Goal: Find specific page/section: Locate a particular part of the current website

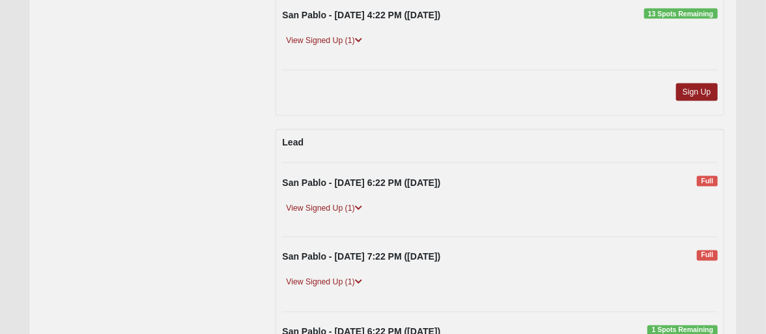
scroll to position [391, 0]
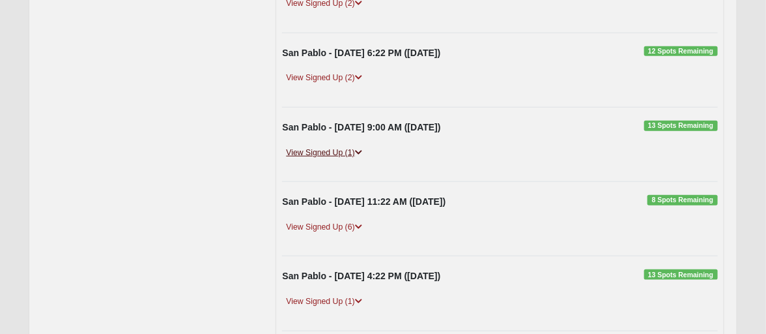
click at [353, 147] on link "View Signed Up (1)" at bounding box center [323, 153] width 83 height 14
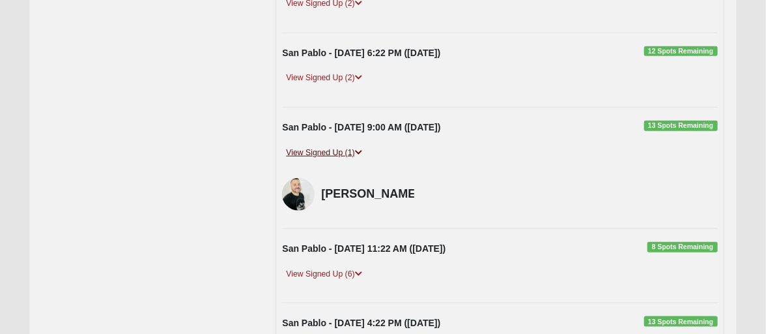
click at [353, 147] on link "View Signed Up (1)" at bounding box center [323, 153] width 83 height 14
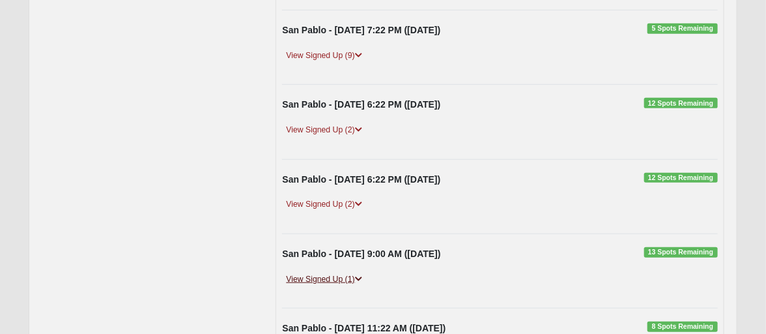
scroll to position [261, 0]
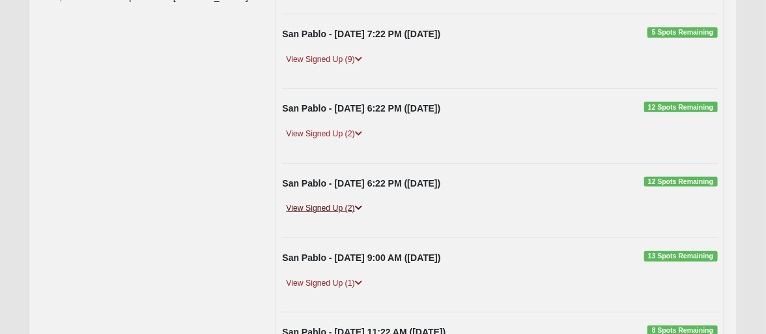
click at [360, 204] on icon at bounding box center [358, 208] width 7 height 8
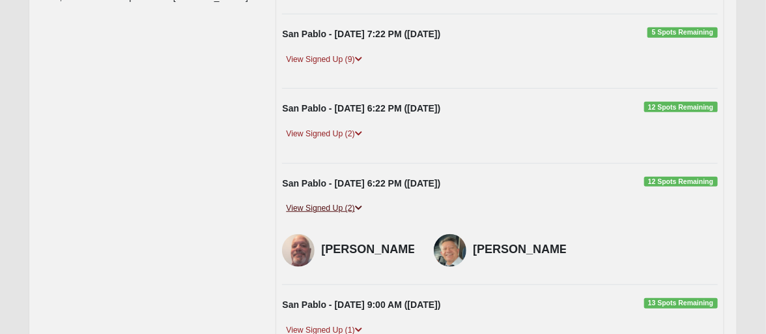
click at [361, 204] on icon at bounding box center [358, 208] width 7 height 8
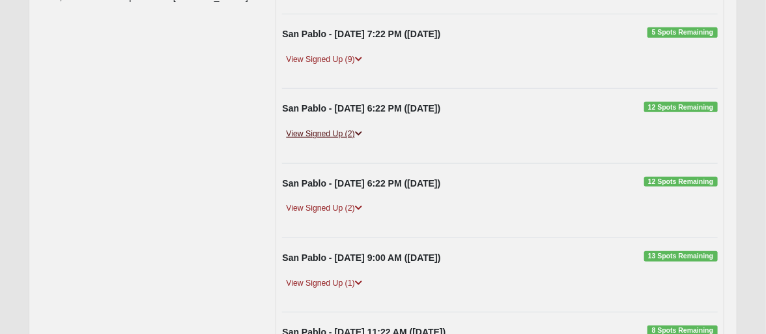
click at [360, 131] on icon at bounding box center [358, 134] width 7 height 8
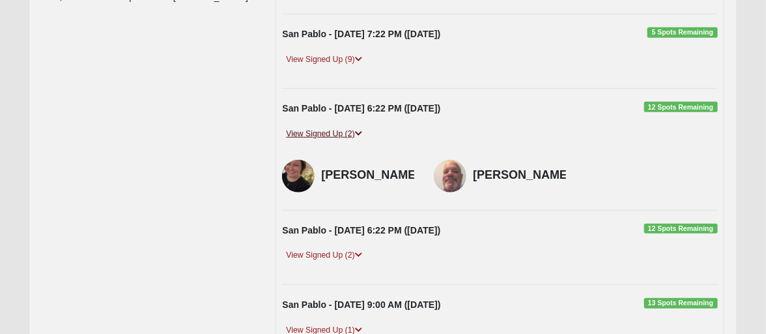
click at [360, 131] on icon at bounding box center [358, 134] width 7 height 8
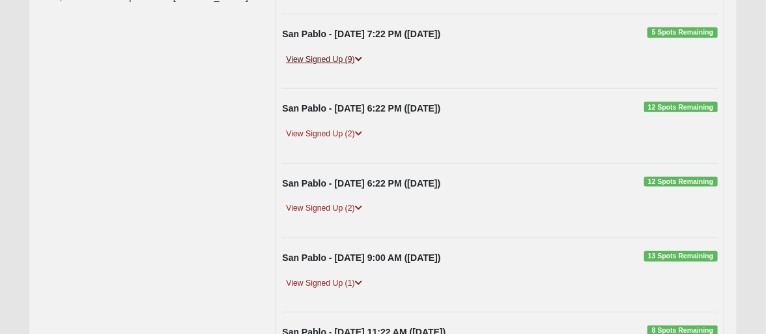
click at [362, 59] on icon at bounding box center [358, 59] width 7 height 8
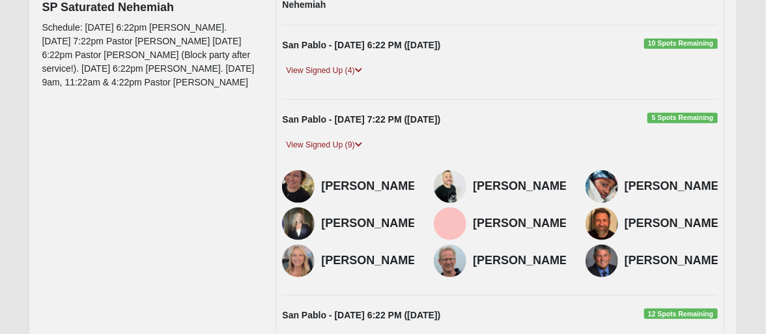
scroll to position [196, 0]
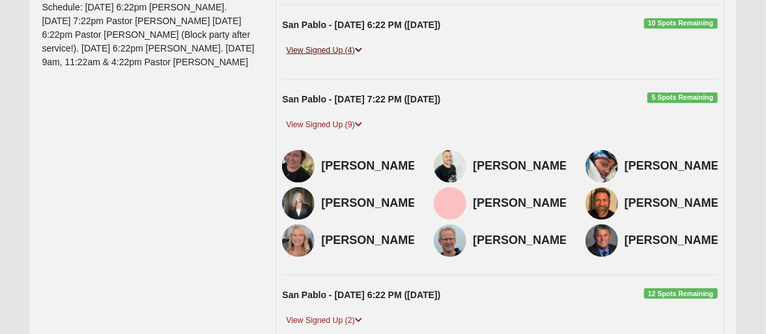
click at [358, 51] on icon at bounding box center [358, 50] width 7 height 8
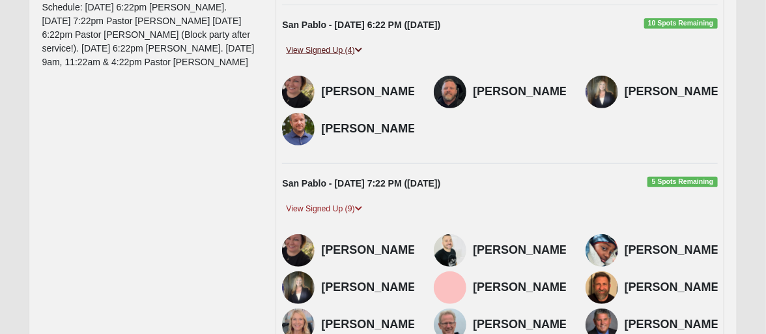
click at [358, 50] on icon at bounding box center [358, 50] width 7 height 8
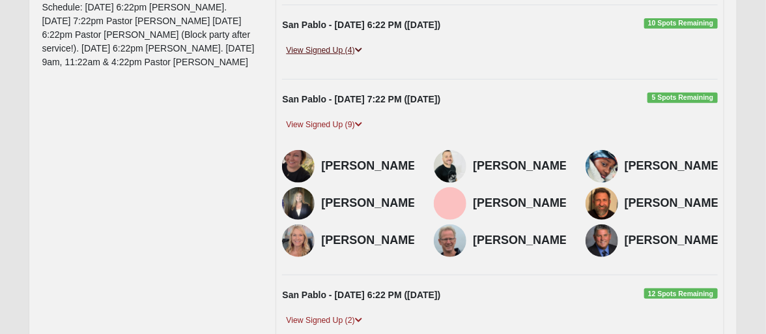
click at [358, 50] on icon at bounding box center [358, 50] width 7 height 8
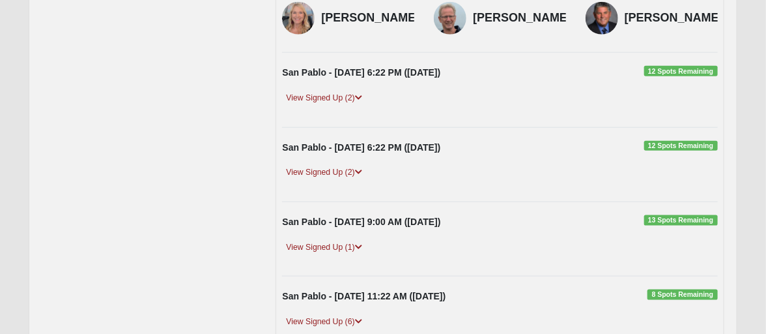
scroll to position [521, 0]
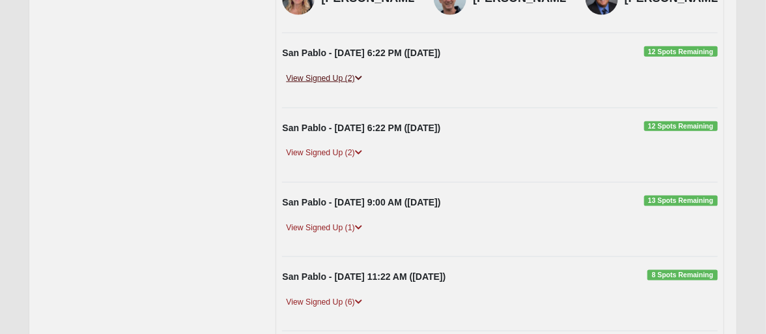
click at [359, 82] on icon at bounding box center [358, 78] width 7 height 8
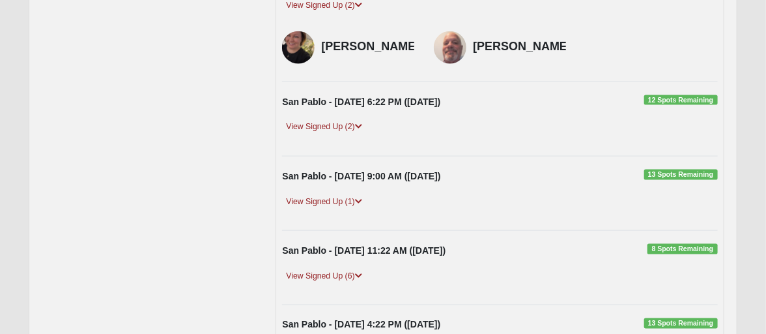
scroll to position [717, 0]
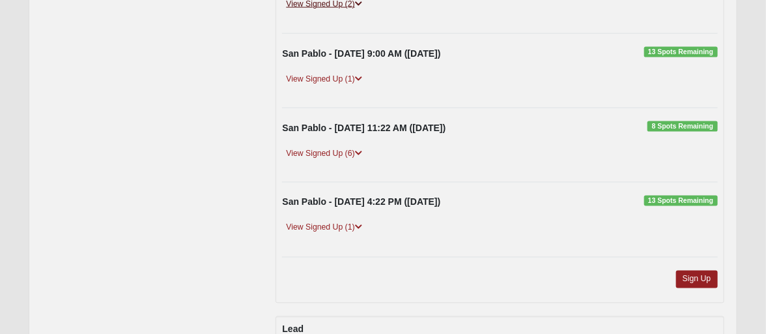
click at [362, 8] on icon at bounding box center [358, 4] width 7 height 8
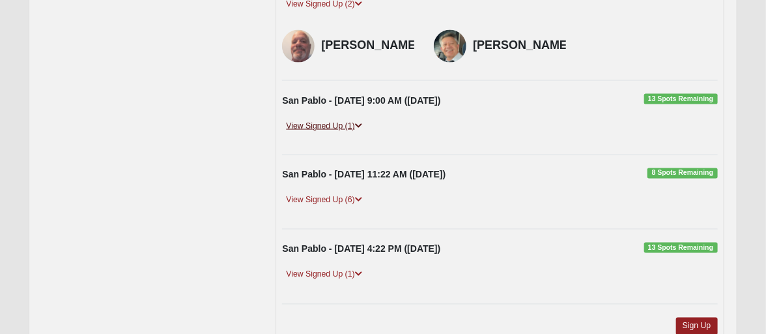
click at [358, 133] on link "View Signed Up (1)" at bounding box center [323, 126] width 83 height 14
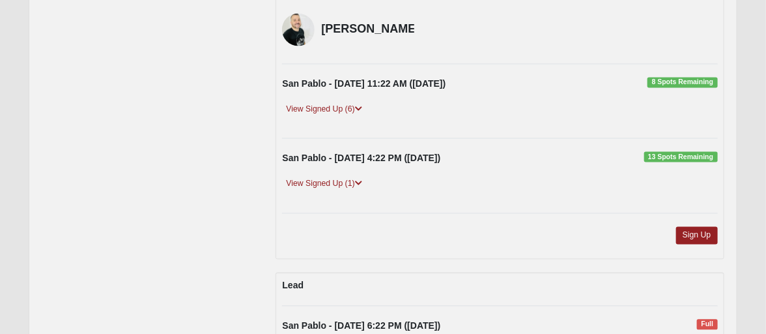
scroll to position [912, 0]
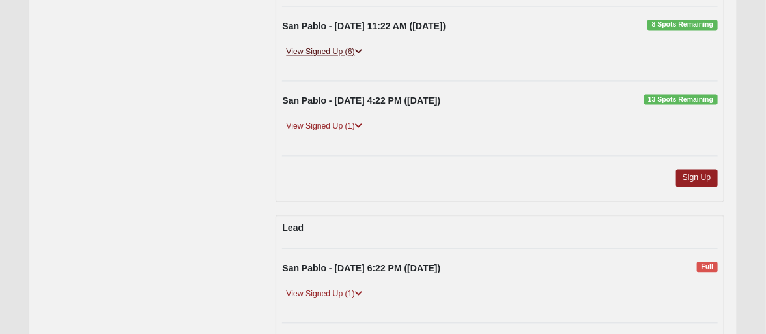
click at [359, 55] on icon at bounding box center [358, 52] width 7 height 8
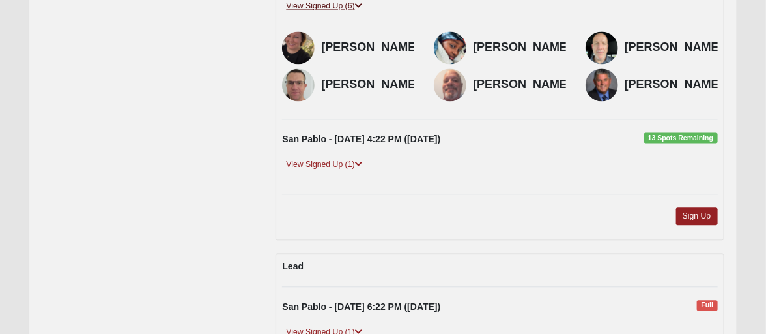
scroll to position [978, 0]
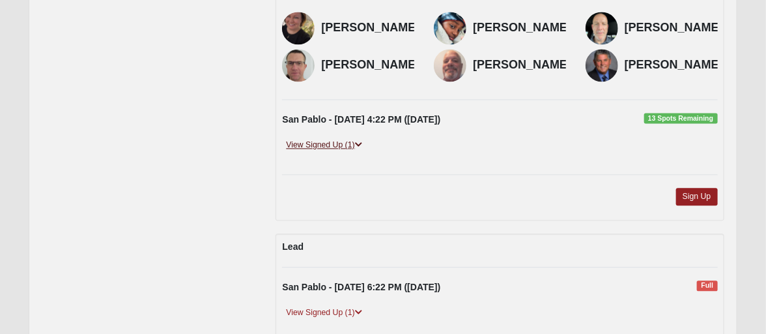
click at [358, 149] on icon at bounding box center [358, 145] width 7 height 8
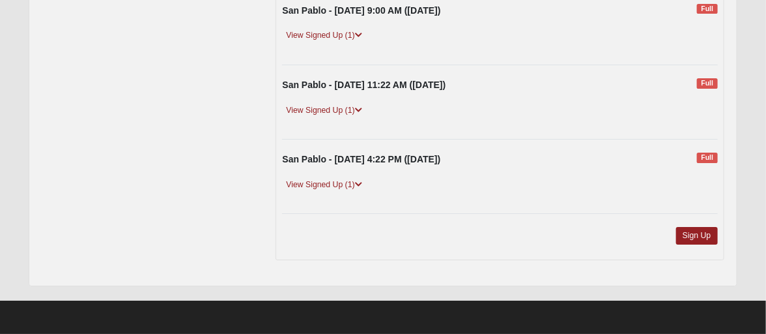
scroll to position [1564, 0]
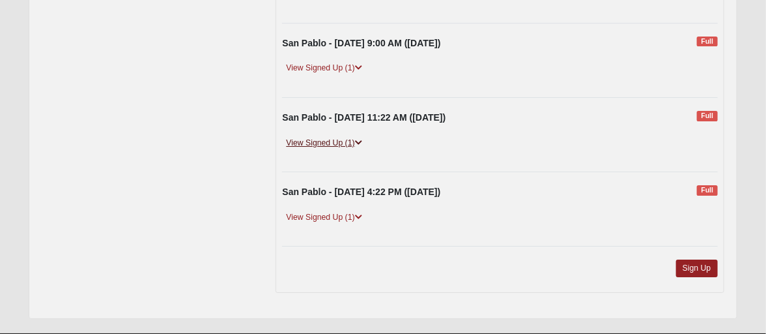
click at [361, 147] on icon at bounding box center [358, 143] width 7 height 8
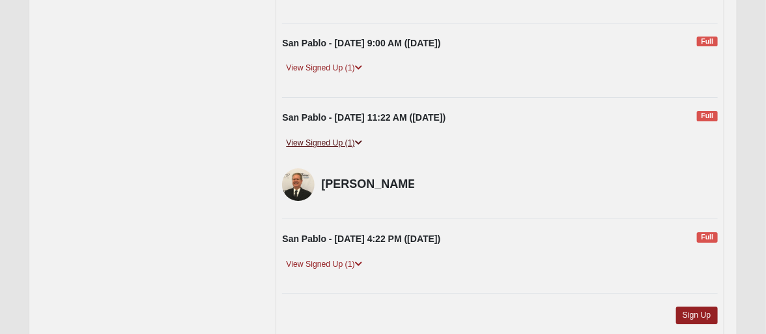
click at [361, 147] on icon at bounding box center [358, 143] width 7 height 8
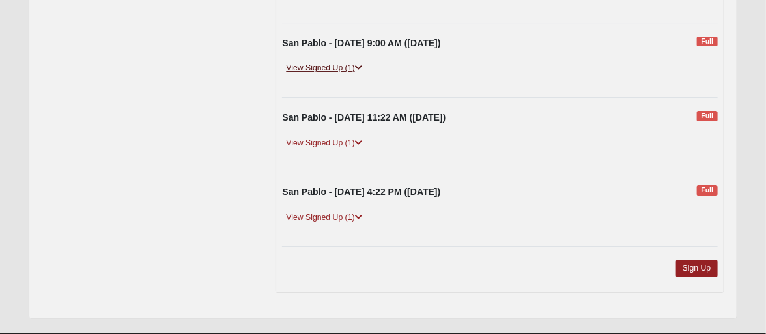
click at [360, 72] on icon at bounding box center [358, 68] width 7 height 8
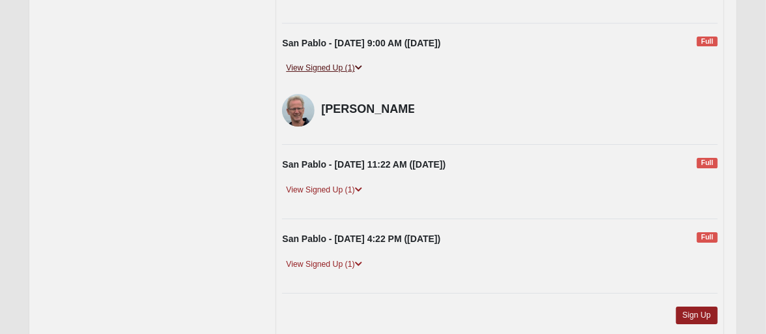
click at [360, 72] on icon at bounding box center [358, 68] width 7 height 8
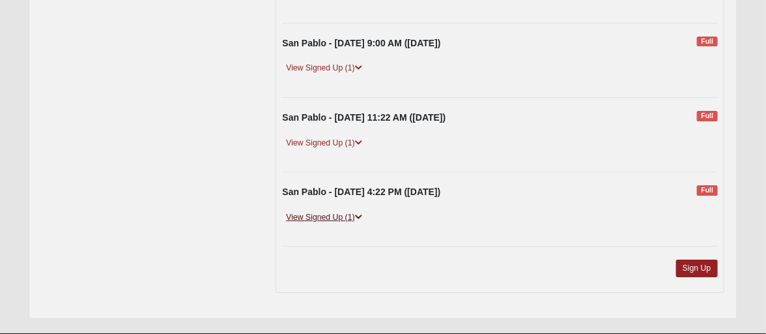
click at [356, 224] on link "View Signed Up (1)" at bounding box center [323, 218] width 83 height 14
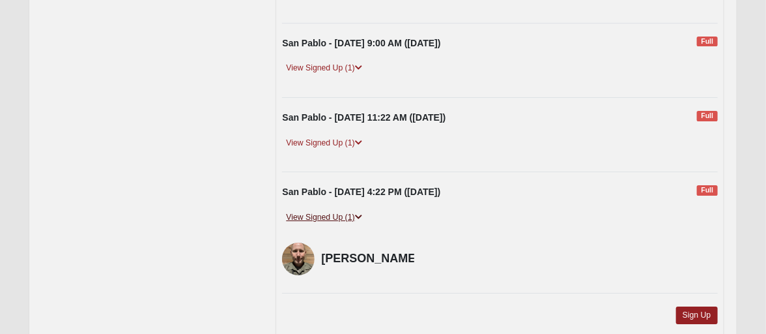
click at [356, 224] on link "View Signed Up (1)" at bounding box center [323, 218] width 83 height 14
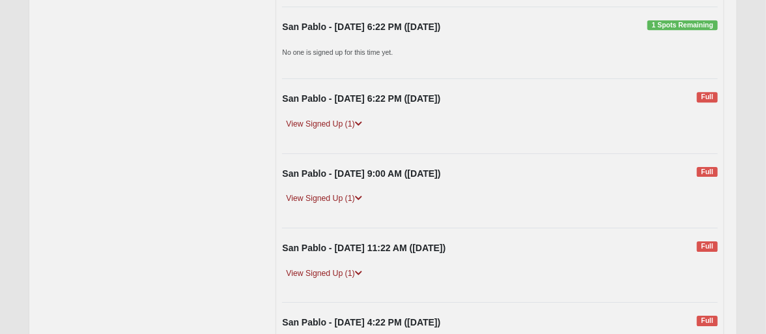
scroll to position [1368, 0]
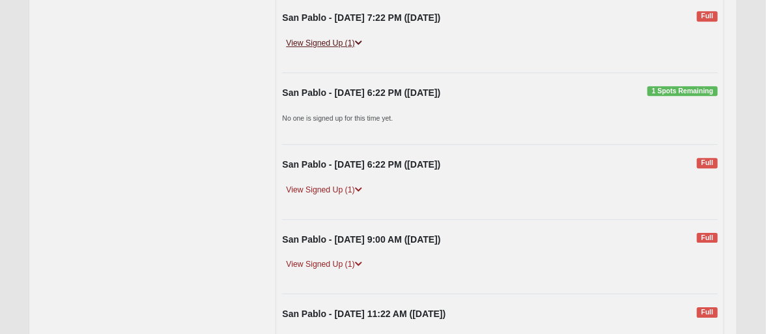
click at [362, 47] on icon at bounding box center [358, 43] width 7 height 8
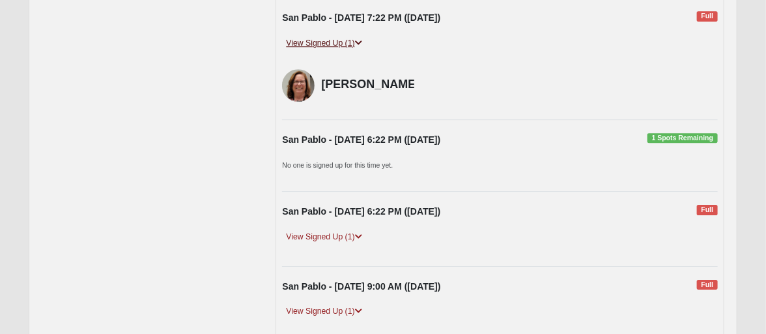
click at [362, 47] on icon at bounding box center [358, 43] width 7 height 8
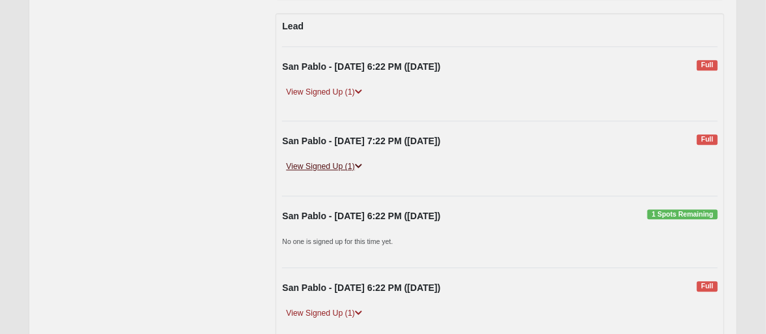
scroll to position [1238, 0]
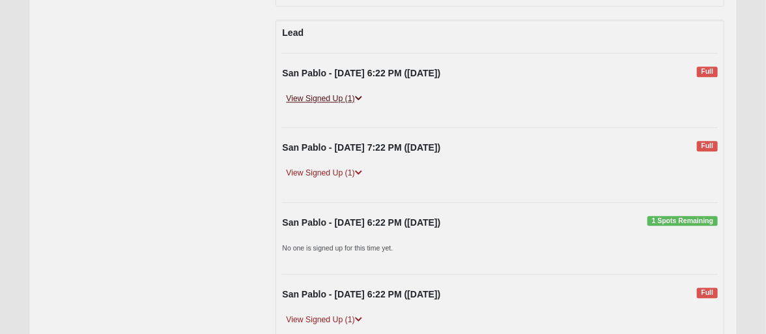
click at [362, 102] on icon at bounding box center [358, 99] width 7 height 8
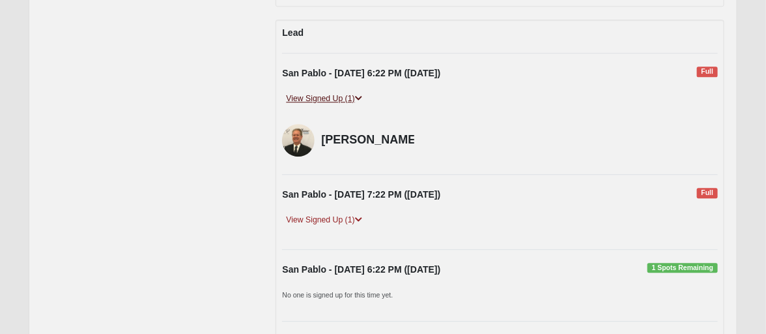
click at [362, 102] on icon at bounding box center [358, 99] width 7 height 8
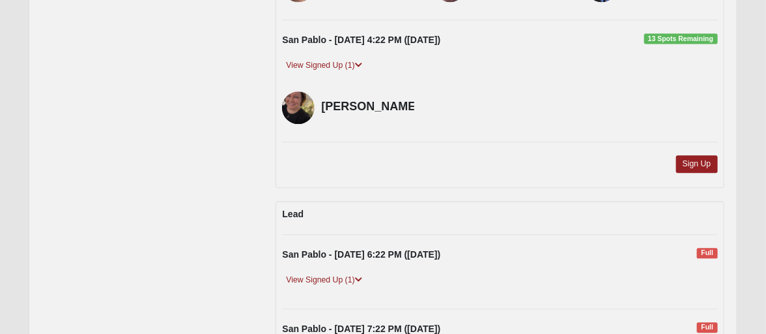
scroll to position [1056, 0]
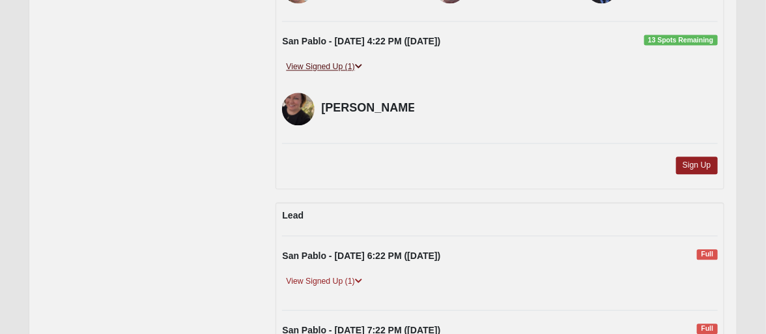
click at [362, 70] on icon at bounding box center [358, 67] width 7 height 8
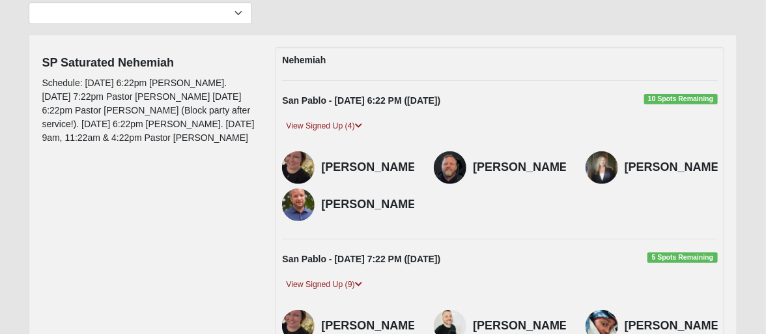
scroll to position [130, 0]
